Goal: Task Accomplishment & Management: Use online tool/utility

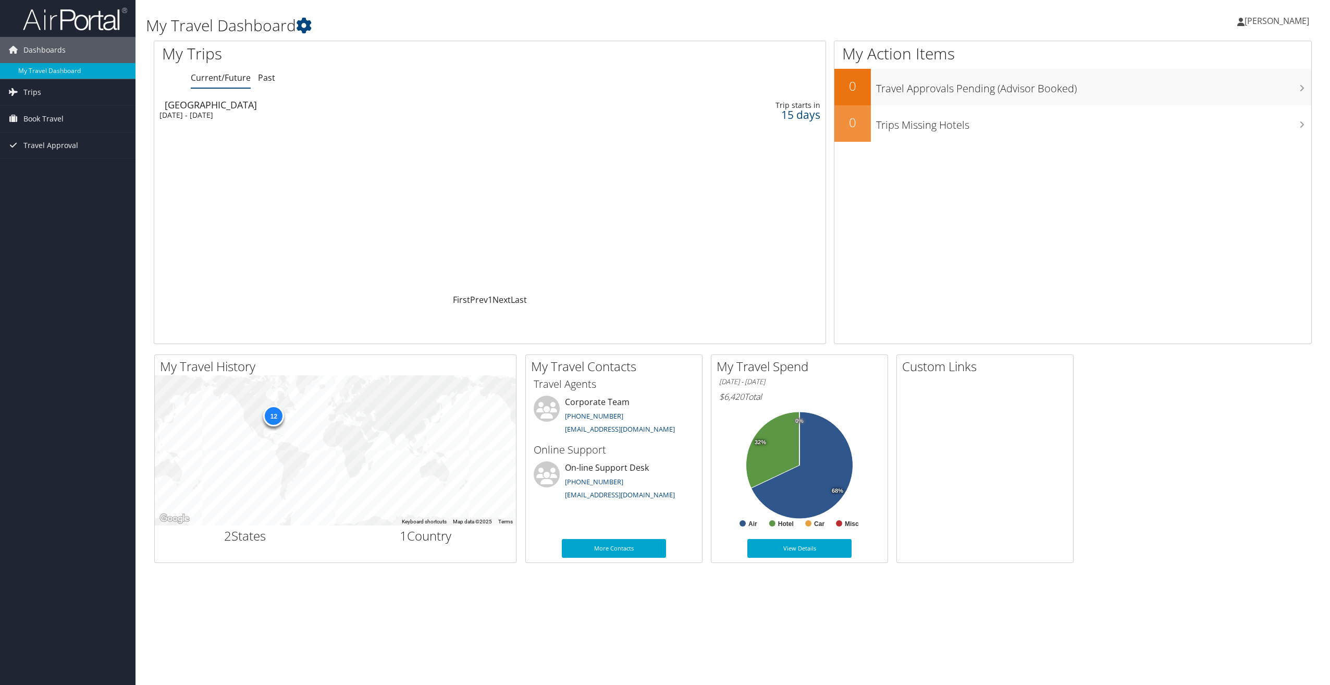
click at [1244, 23] on icon at bounding box center [1240, 22] width 7 height 8
click at [1235, 93] on link "View Travel Profile" at bounding box center [1250, 93] width 116 height 18
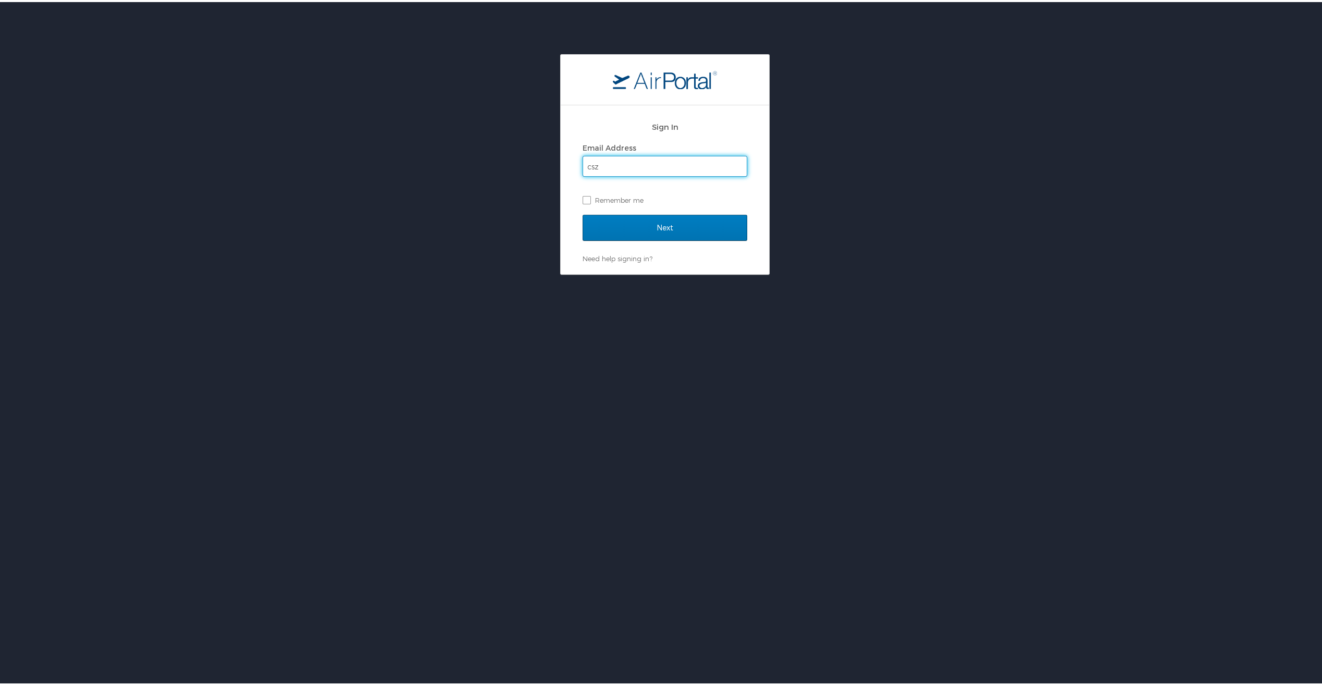
type input "cszeman@adriansteel.com"
click at [663, 221] on input "Next" at bounding box center [664, 226] width 165 height 26
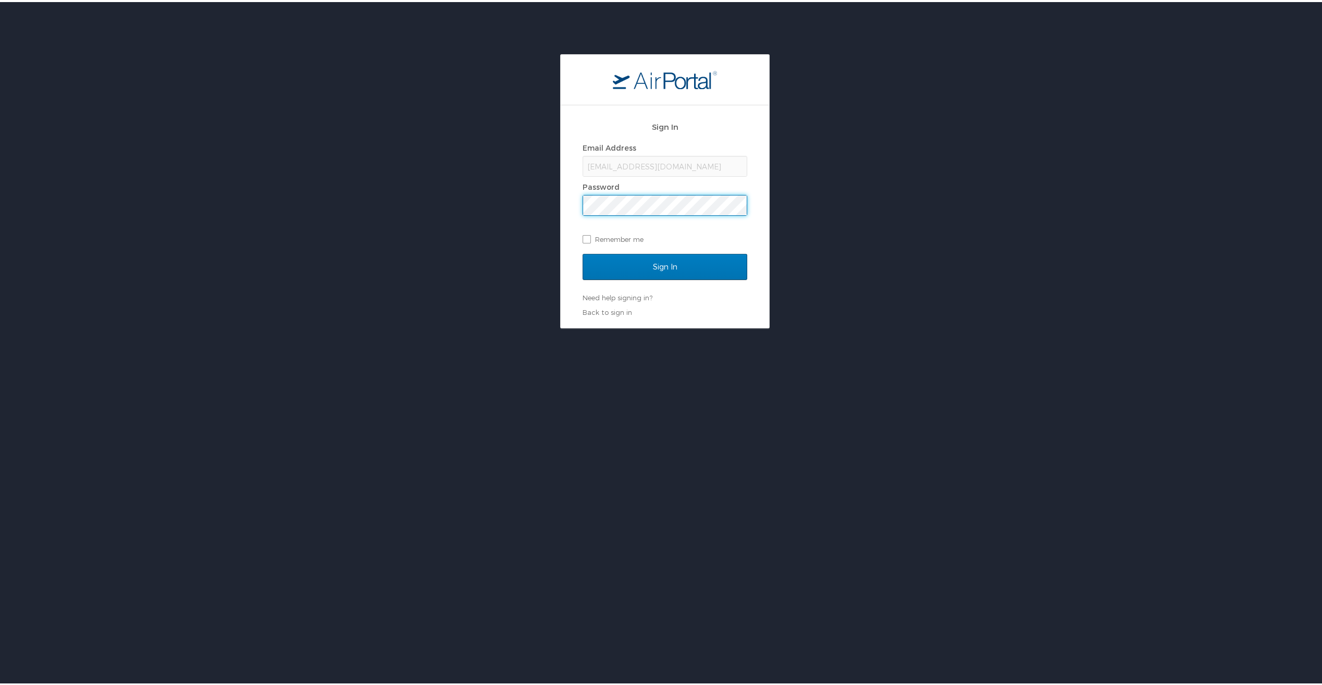
click at [582, 252] on input "Sign In" at bounding box center [664, 265] width 165 height 26
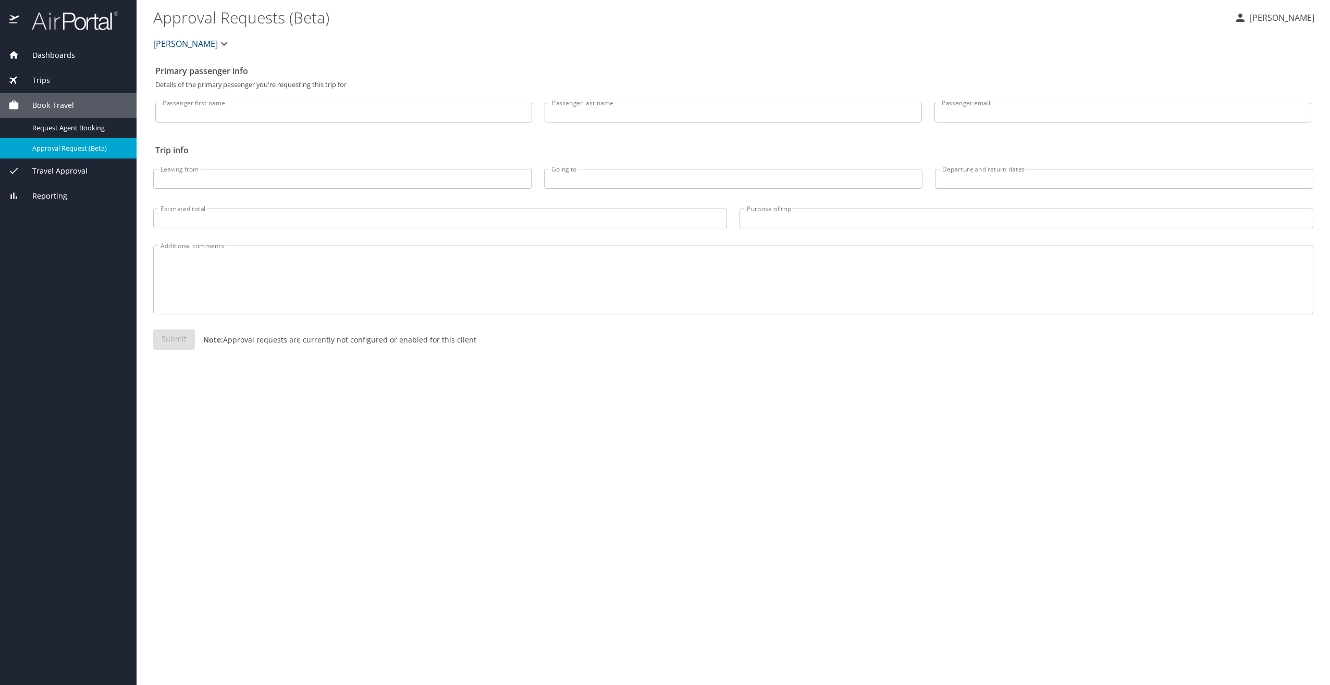
click at [218, 41] on icon "button" at bounding box center [224, 44] width 13 height 13
click at [208, 41] on div at bounding box center [665, 342] width 1330 height 685
